Goal: Task Accomplishment & Management: Complete application form

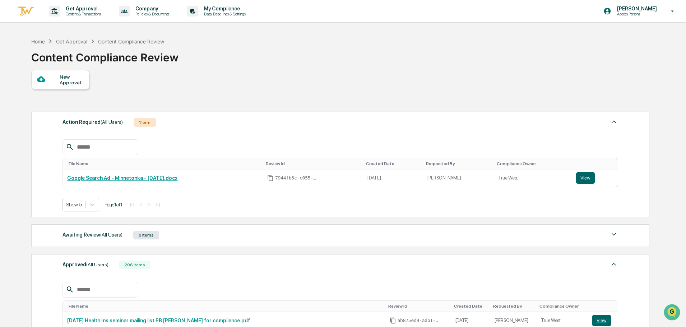
click at [24, 10] on img at bounding box center [25, 11] width 17 height 12
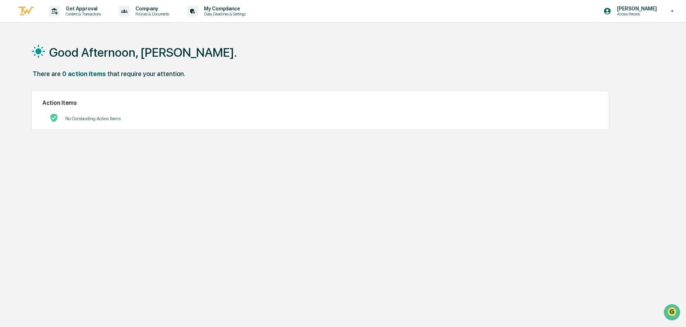
click at [27, 11] on img at bounding box center [25, 11] width 17 height 12
click at [65, 13] on p "Content & Transactions" at bounding box center [82, 13] width 45 height 5
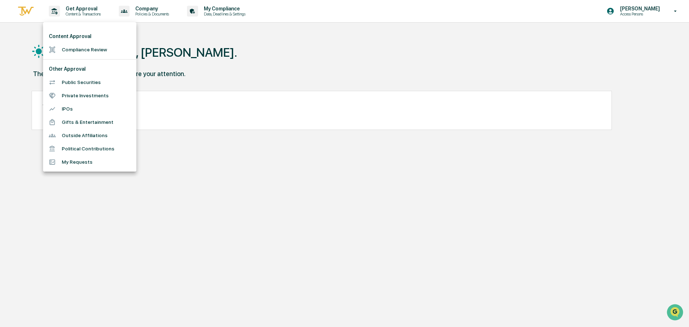
click at [79, 52] on li "Compliance Review" at bounding box center [89, 49] width 93 height 13
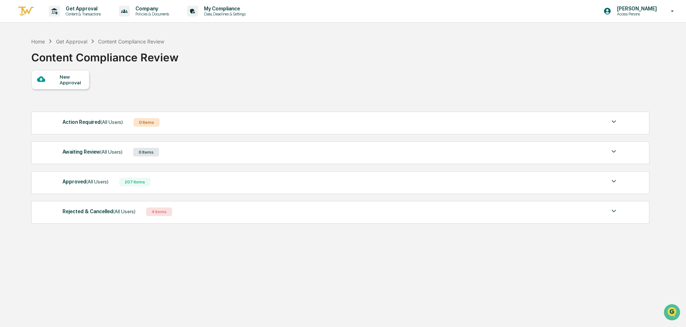
click at [55, 83] on div at bounding box center [48, 79] width 23 height 9
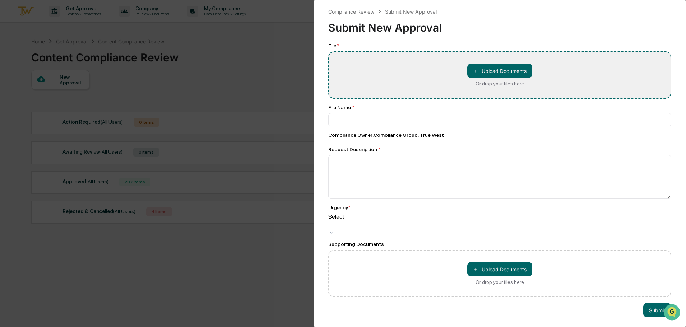
type input "**********"
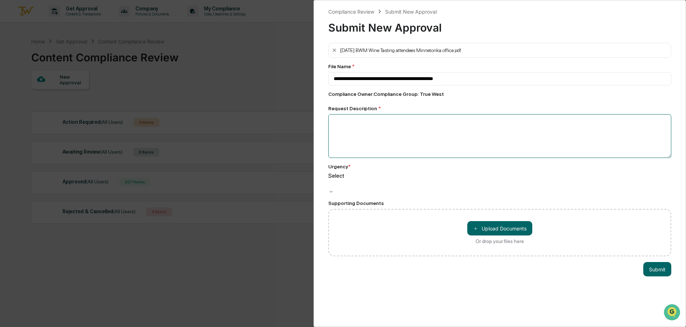
click at [401, 143] on textarea at bounding box center [499, 136] width 343 height 44
click at [444, 128] on textarea "**********" at bounding box center [497, 136] width 339 height 44
type textarea "**********"
click at [330, 180] on div at bounding box center [329, 184] width 1 height 8
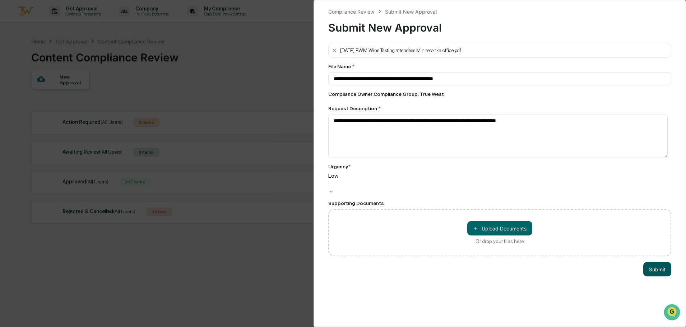
click at [646, 265] on button "Submit" at bounding box center [657, 269] width 28 height 14
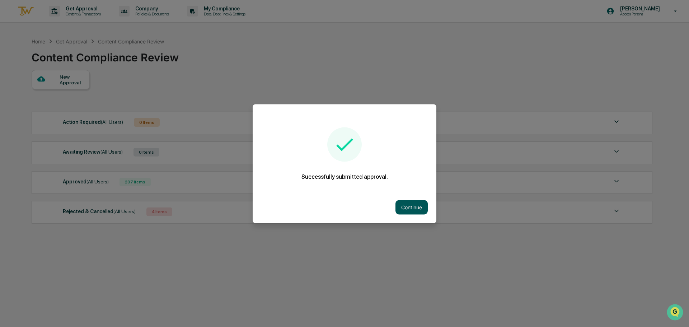
click at [411, 206] on button "Continue" at bounding box center [412, 207] width 32 height 14
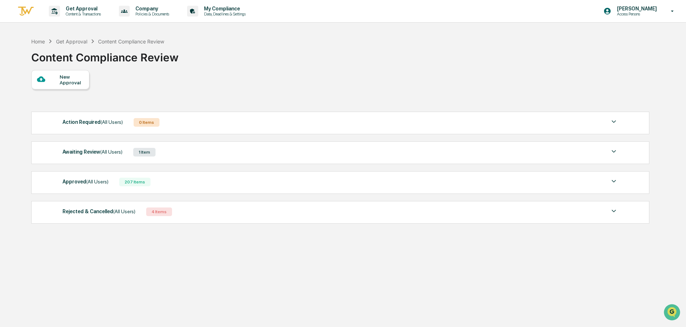
click at [96, 153] on div "Awaiting Review (All Users)" at bounding box center [92, 151] width 60 height 9
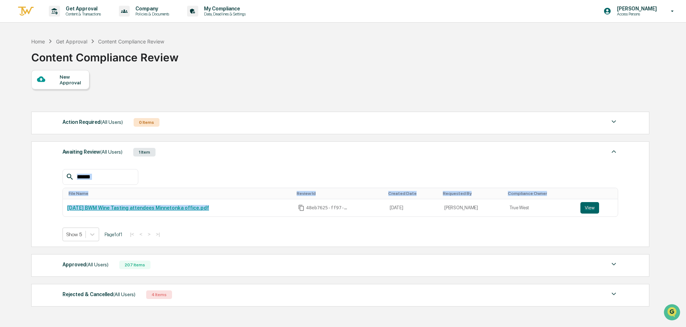
drag, startPoint x: 214, startPoint y: 210, endPoint x: 60, endPoint y: 206, distance: 154.1
click at [60, 206] on div "Awaiting Review (All Users) 1 Item File Name Review Id Created Date Requested B…" at bounding box center [340, 194] width 618 height 106
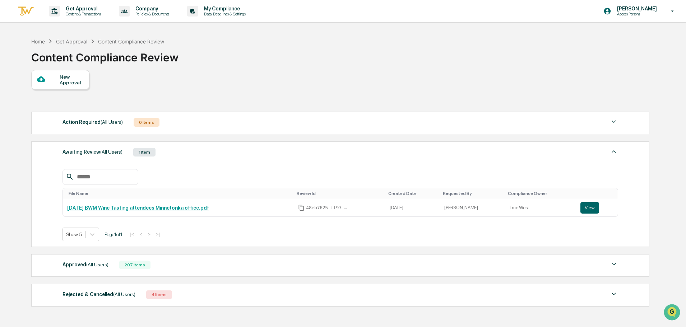
click at [287, 132] on div "Action Required (All Users) 0 Items No data to display Show 5 Page 1 of 0 |< < …" at bounding box center [340, 123] width 618 height 23
drag, startPoint x: 200, startPoint y: 212, endPoint x: 67, endPoint y: 212, distance: 133.2
click at [67, 212] on td "[DATE] BWM Wine Tasting attendees Minnetonka office.pdf" at bounding box center [178, 207] width 231 height 17
copy link "[DATE] BWM Wine Tasting attendees Minnetonka office.pdf"
